Goal: Task Accomplishment & Management: Complete application form

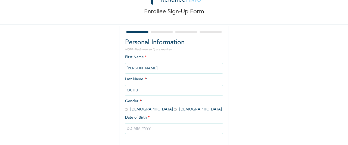
scroll to position [27, 0]
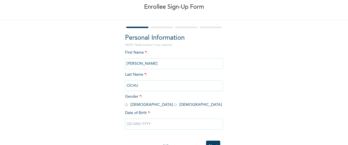
click at [125, 105] on input "radio" at bounding box center [126, 104] width 3 height 5
radio input "true"
click at [130, 125] on input "text" at bounding box center [174, 123] width 98 height 11
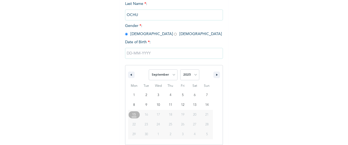
scroll to position [102, 0]
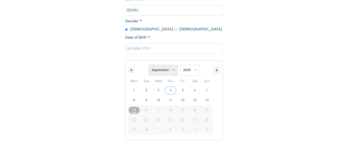
click at [168, 70] on select "January February March April May June July August September October November De…" at bounding box center [163, 70] width 29 height 11
select select "0"
click at [149, 65] on select "January February March April May June July August September October November De…" at bounding box center [163, 70] width 29 height 11
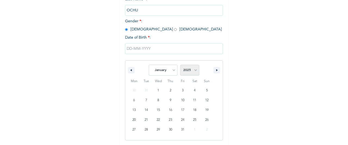
click at [184, 72] on select "2025 2024 2023 2022 2021 2020 2019 2018 2017 2016 2015 2014 2013 2012 2011 2010…" at bounding box center [189, 70] width 19 height 11
select select "1990"
click at [180, 65] on select "2025 2024 2023 2022 2021 2020 2019 2018 2017 2016 2015 2014 2013 2012 2011 2010…" at bounding box center [189, 70] width 19 height 11
type input "[DATE]"
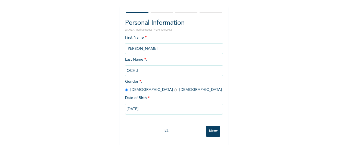
click at [209, 126] on input "Next" at bounding box center [213, 131] width 14 height 11
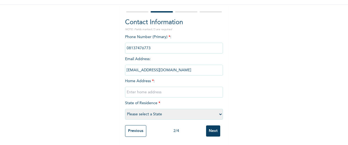
click at [197, 88] on input "text" at bounding box center [174, 92] width 98 height 11
click at [190, 87] on input "text" at bounding box center [174, 92] width 98 height 11
type input "T"
click at [173, 110] on select "Please select a State [PERSON_NAME] (FCT) [PERSON_NAME] Ibom [GEOGRAPHIC_DATA] …" at bounding box center [174, 114] width 98 height 11
select select "33"
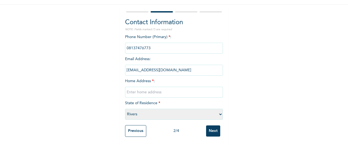
click at [125, 109] on select "Please select a State [PERSON_NAME] (FCT) [PERSON_NAME] Ibom [GEOGRAPHIC_DATA] …" at bounding box center [174, 114] width 98 height 11
click at [181, 89] on input "text" at bounding box center [174, 92] width 98 height 11
type input "[GEOGRAPHIC_DATA]"
click at [209, 125] on input "Next" at bounding box center [213, 130] width 14 height 11
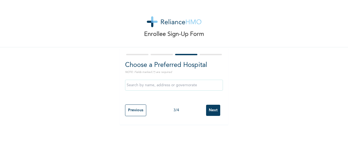
click at [206, 84] on input "text" at bounding box center [174, 85] width 98 height 11
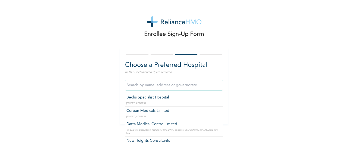
type input "Bechs Specialist Hospital"
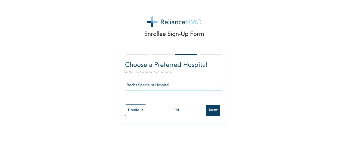
click at [208, 110] on input "Next" at bounding box center [213, 110] width 14 height 11
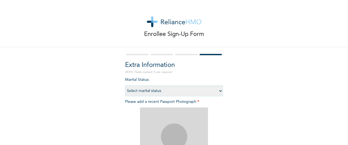
click at [208, 87] on select "Select marital status [DEMOGRAPHIC_DATA] Married [DEMOGRAPHIC_DATA] Widow/[DEMO…" at bounding box center [174, 90] width 98 height 11
select select "1"
click at [125, 85] on select "Select marital status [DEMOGRAPHIC_DATA] Married [DEMOGRAPHIC_DATA] Widow/[DEMO…" at bounding box center [174, 90] width 98 height 11
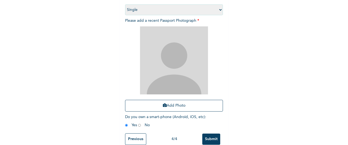
scroll to position [93, 0]
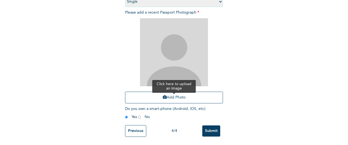
click at [201, 93] on button "Add Photo" at bounding box center [174, 98] width 98 height 12
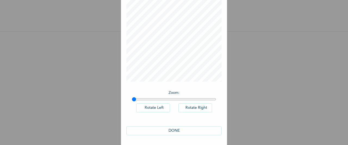
scroll to position [45, 0]
click at [202, 128] on button "DONE" at bounding box center [173, 130] width 95 height 9
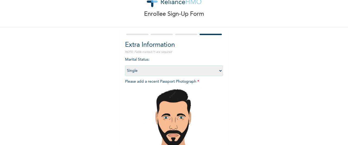
drag, startPoint x: 343, startPoint y: 80, endPoint x: 345, endPoint y: 119, distance: 39.4
click at [345, 119] on div "Enrollee Sign-Up Form Extra Information NOTE: Fields marked (*) are required Ma…" at bounding box center [174, 72] width 348 height 145
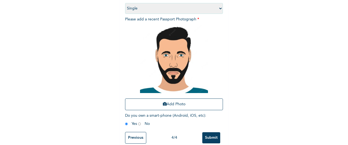
scroll to position [93, 0]
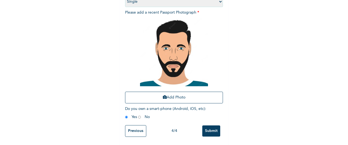
click at [209, 127] on input "Submit" at bounding box center [211, 130] width 18 height 11
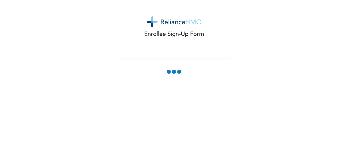
scroll to position [0, 0]
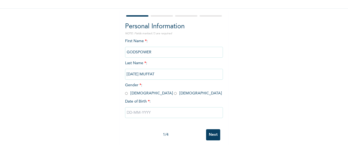
scroll to position [47, 0]
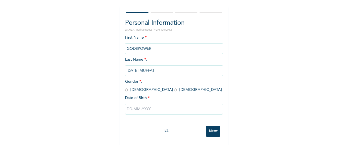
click at [125, 87] on input "radio" at bounding box center [126, 89] width 3 height 5
radio input "true"
click at [129, 104] on input "text" at bounding box center [174, 109] width 98 height 11
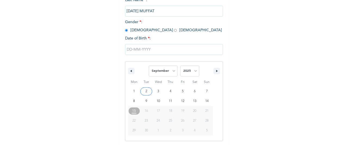
scroll to position [102, 0]
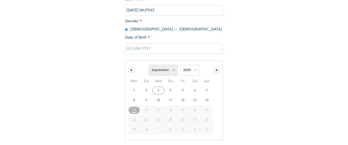
click at [169, 70] on select "January February March April May June July August September October November De…" at bounding box center [163, 70] width 29 height 11
select select "0"
click at [149, 65] on select "January February March April May June July August September October November De…" at bounding box center [163, 70] width 29 height 11
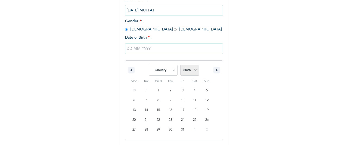
click at [187, 68] on select "2025 2024 2023 2022 2021 2020 2019 2018 2017 2016 2015 2014 2013 2012 2011 2010…" at bounding box center [189, 70] width 19 height 11
select select "1990"
click at [180, 65] on select "2025 2024 2023 2022 2021 2020 2019 2018 2017 2016 2015 2014 2013 2012 2011 2010…" at bounding box center [189, 70] width 19 height 11
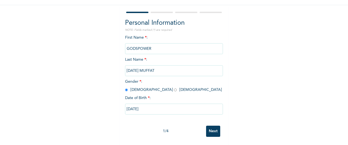
type input "[DATE]"
click at [210, 126] on input "Next" at bounding box center [213, 131] width 14 height 11
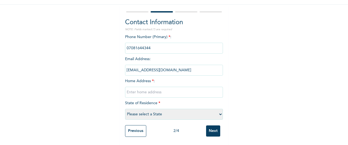
click at [134, 91] on input "text" at bounding box center [174, 92] width 98 height 11
type input "[GEOGRAPHIC_DATA]"
click at [149, 109] on select "Please select a State [PERSON_NAME] (FCT) [PERSON_NAME] Ibom [GEOGRAPHIC_DATA] …" at bounding box center [174, 114] width 98 height 11
select select "33"
click at [125, 109] on select "Please select a State [PERSON_NAME] (FCT) [PERSON_NAME] Ibom [GEOGRAPHIC_DATA] …" at bounding box center [174, 114] width 98 height 11
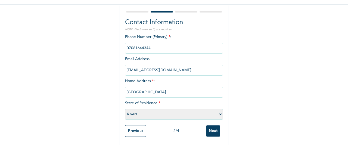
click at [213, 128] on input "Next" at bounding box center [213, 130] width 14 height 11
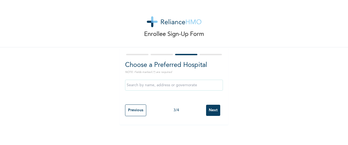
scroll to position [0, 0]
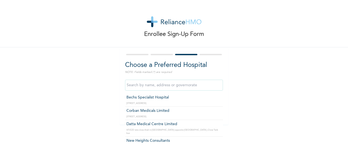
click at [210, 82] on input "text" at bounding box center [174, 85] width 98 height 11
type input "Bechs Specialist Hospital"
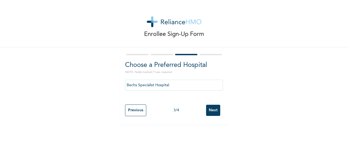
click at [206, 109] on input "Next" at bounding box center [213, 110] width 14 height 11
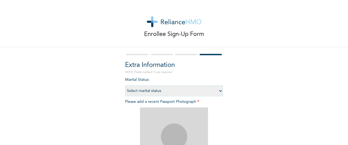
click at [211, 92] on select "Select marital status [DEMOGRAPHIC_DATA] Married [DEMOGRAPHIC_DATA] Widow/[DEMO…" at bounding box center [174, 90] width 98 height 11
select select "1"
click at [125, 85] on select "Select marital status [DEMOGRAPHIC_DATA] Married [DEMOGRAPHIC_DATA] Widow/[DEMO…" at bounding box center [174, 90] width 98 height 11
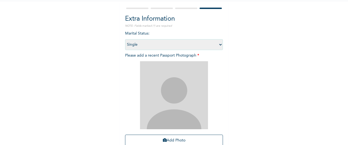
scroll to position [93, 0]
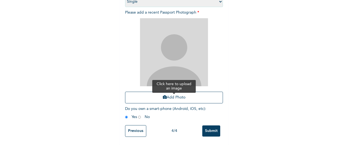
click at [197, 94] on button "Add Photo" at bounding box center [174, 98] width 98 height 12
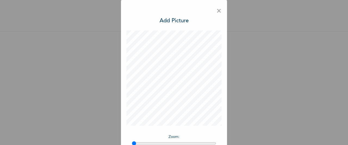
scroll to position [45, 0]
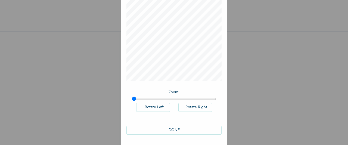
click at [196, 128] on button "DONE" at bounding box center [173, 130] width 95 height 9
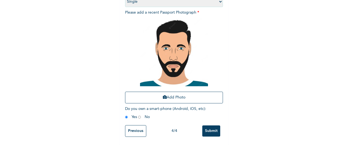
scroll to position [93, 0]
click at [212, 126] on input "Submit" at bounding box center [211, 130] width 18 height 11
